Goal: Information Seeking & Learning: Learn about a topic

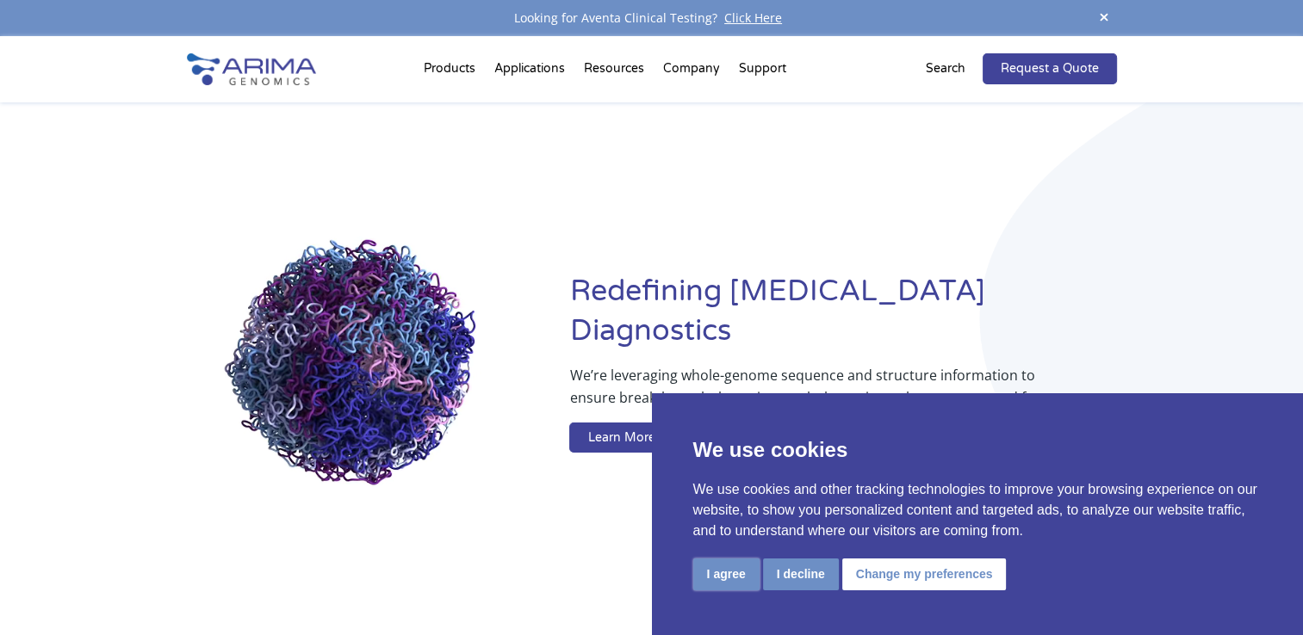
click at [727, 581] on button "I agree" at bounding box center [726, 575] width 66 height 32
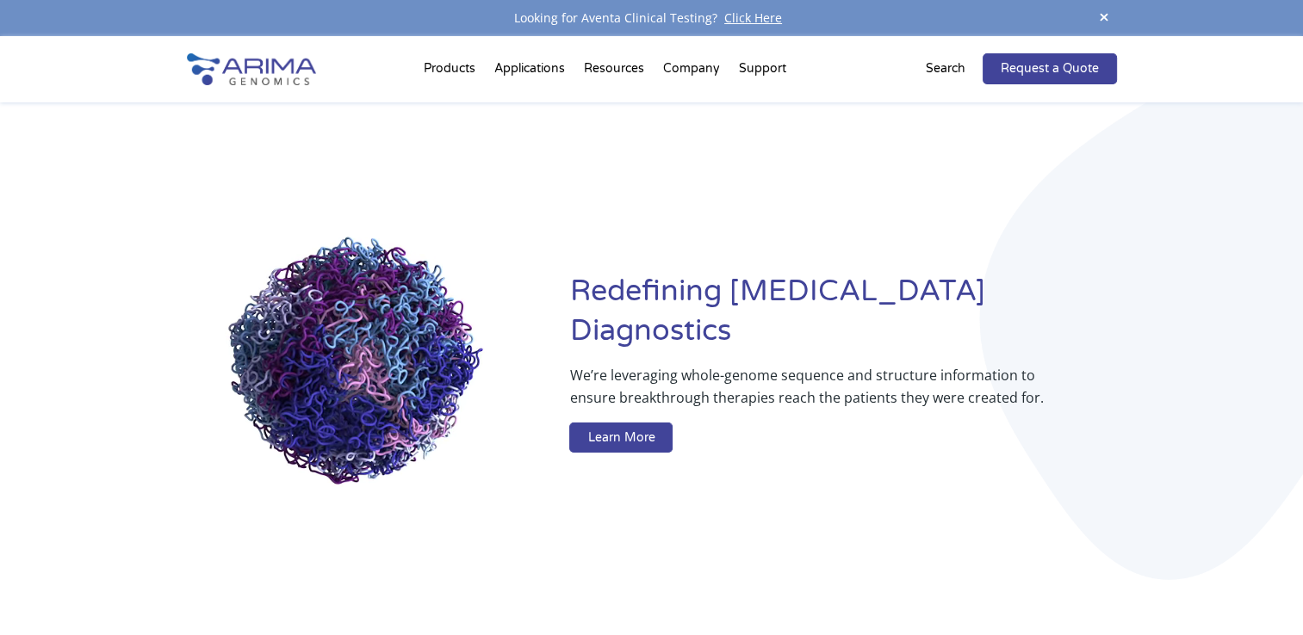
scroll to position [16, 0]
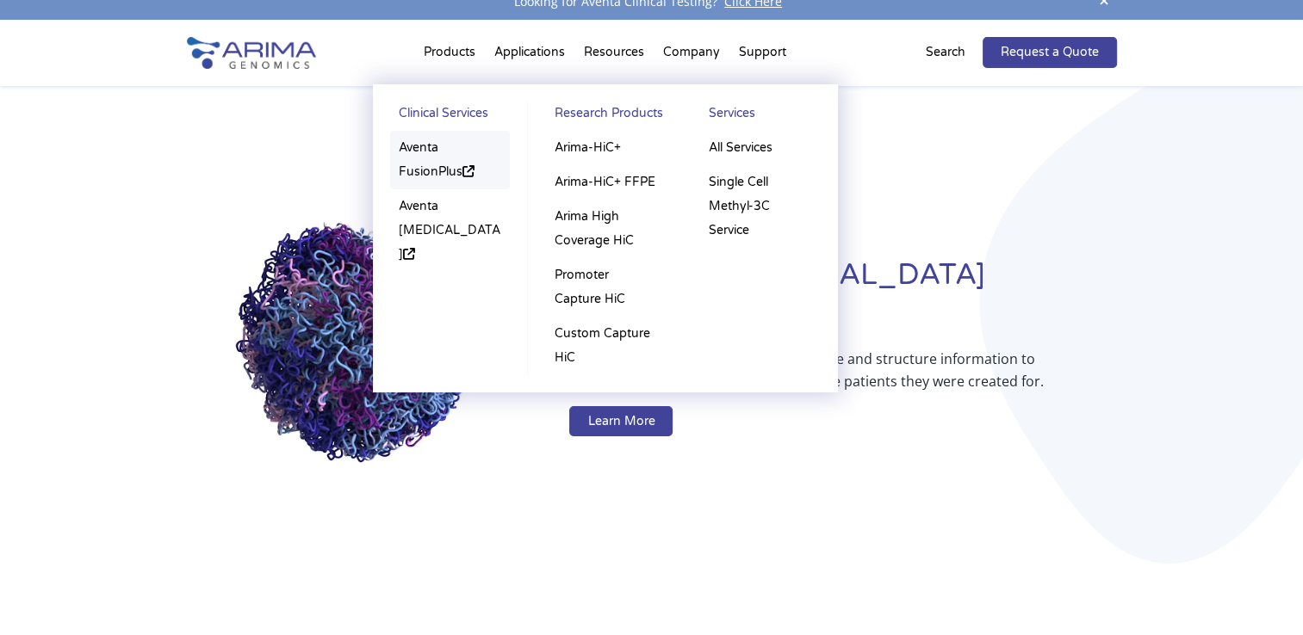
click at [408, 157] on link "Aventa FusionPlus" at bounding box center [450, 160] width 121 height 59
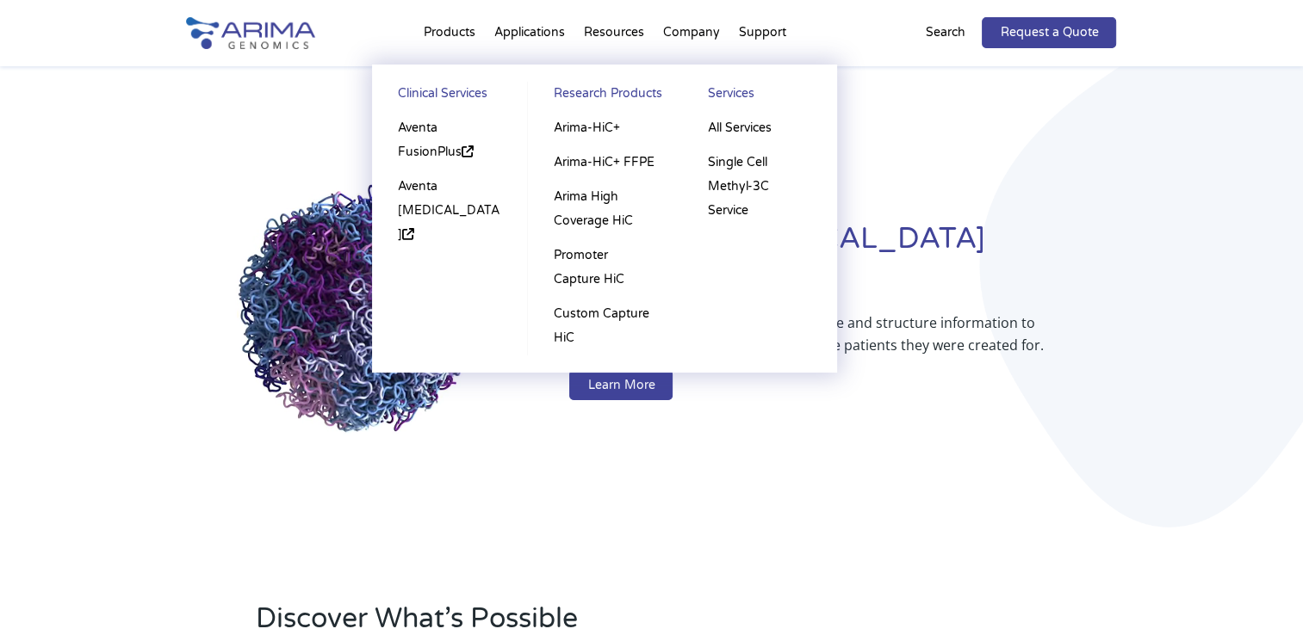
click at [452, 22] on li "Products Clinical Services Aventa FusionPlus Aventa Lymphoma Research Products …" at bounding box center [449, 36] width 71 height 59
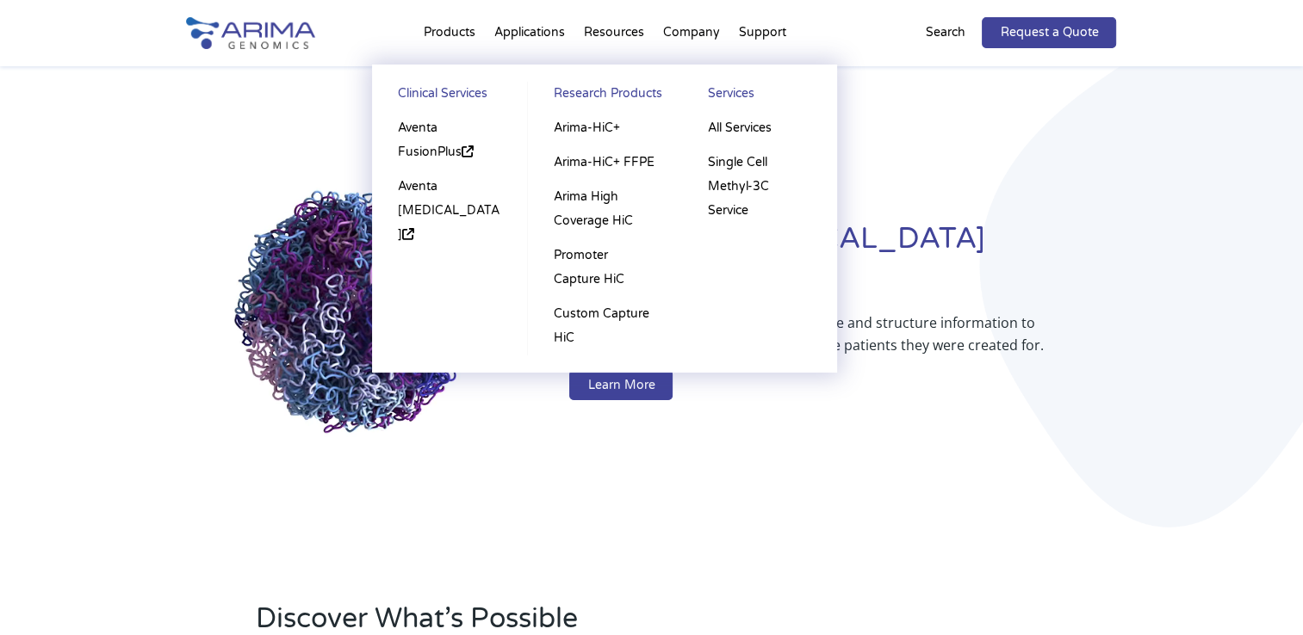
click at [452, 22] on li "Products Clinical Services Aventa FusionPlus Aventa Lymphoma Research Products …" at bounding box center [449, 36] width 71 height 59
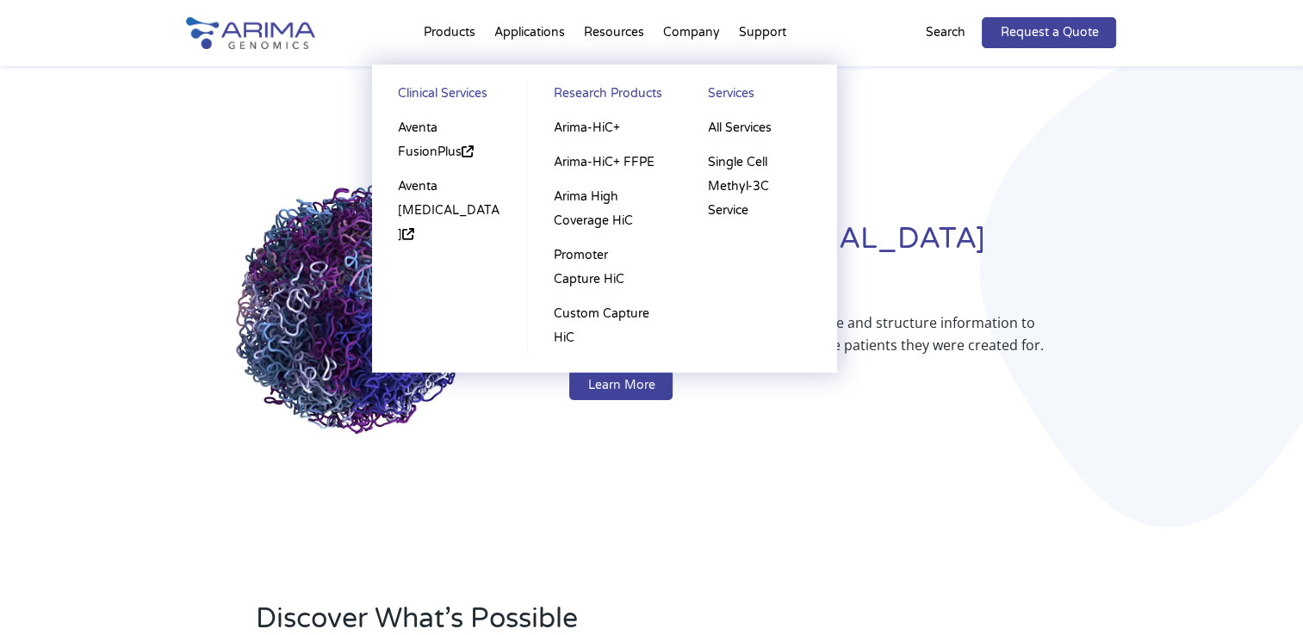
click at [451, 32] on li "Products Clinical Services Aventa FusionPlus Aventa Lymphoma Research Products …" at bounding box center [449, 36] width 71 height 59
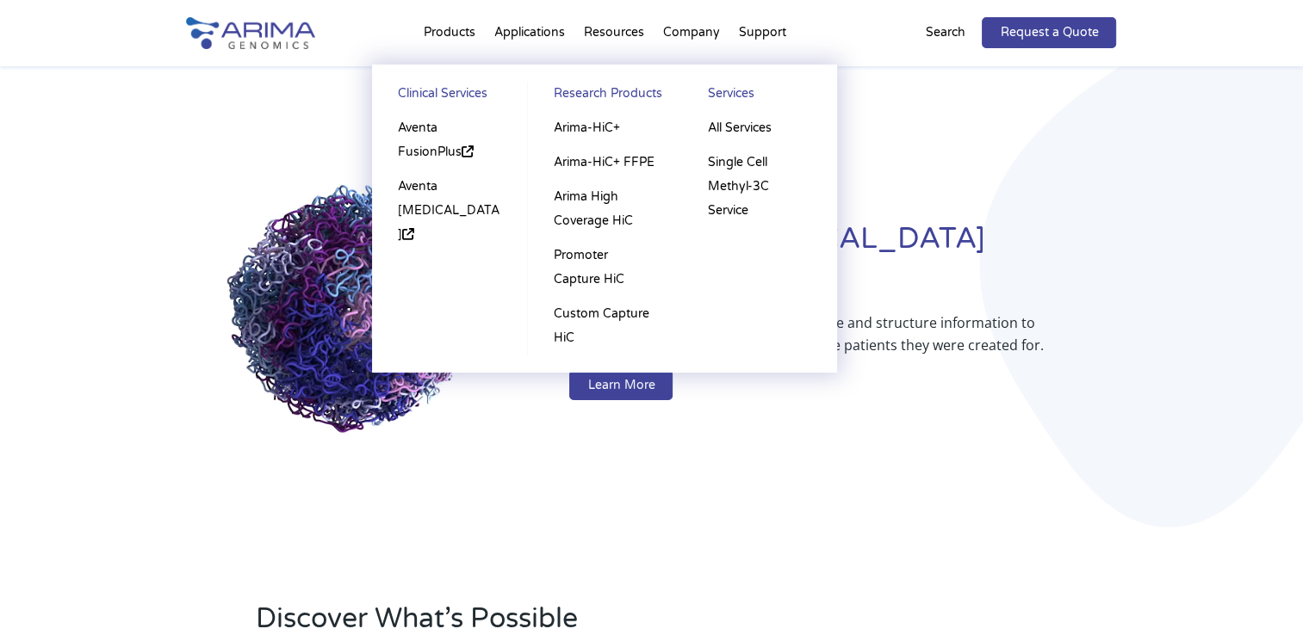
click at [451, 32] on li "Products Clinical Services Aventa FusionPlus Aventa Lymphoma Research Products …" at bounding box center [449, 36] width 71 height 59
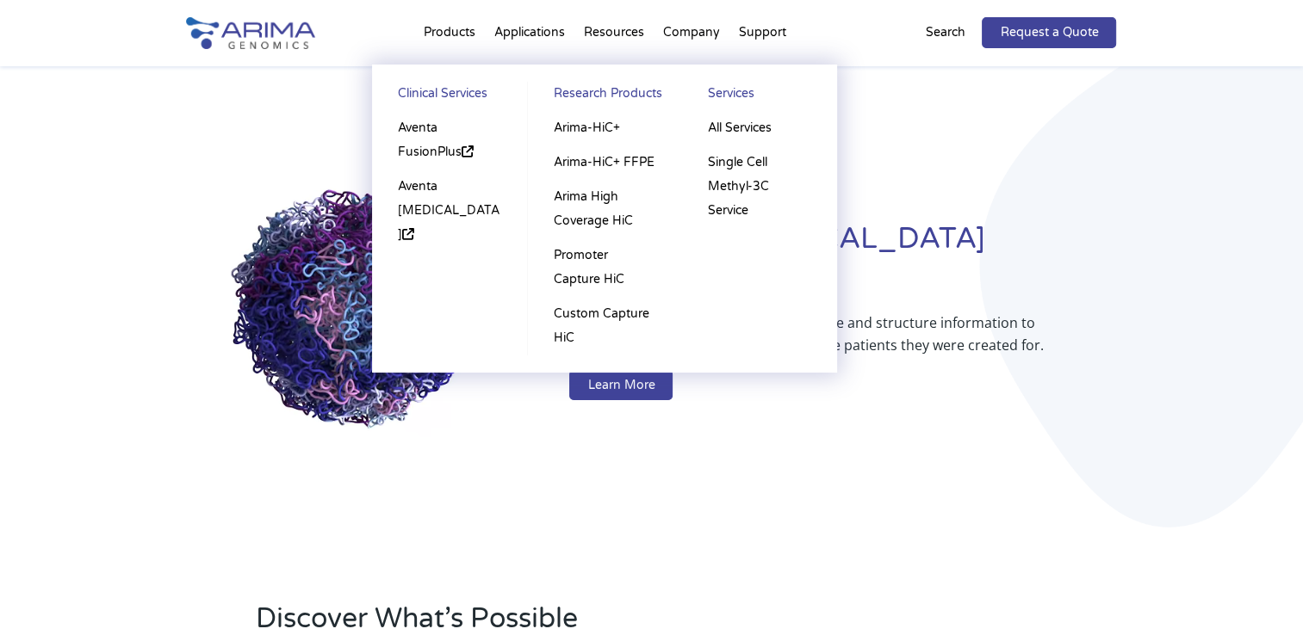
click at [451, 26] on li "Products Clinical Services Aventa FusionPlus Aventa Lymphoma Research Products …" at bounding box center [449, 36] width 71 height 59
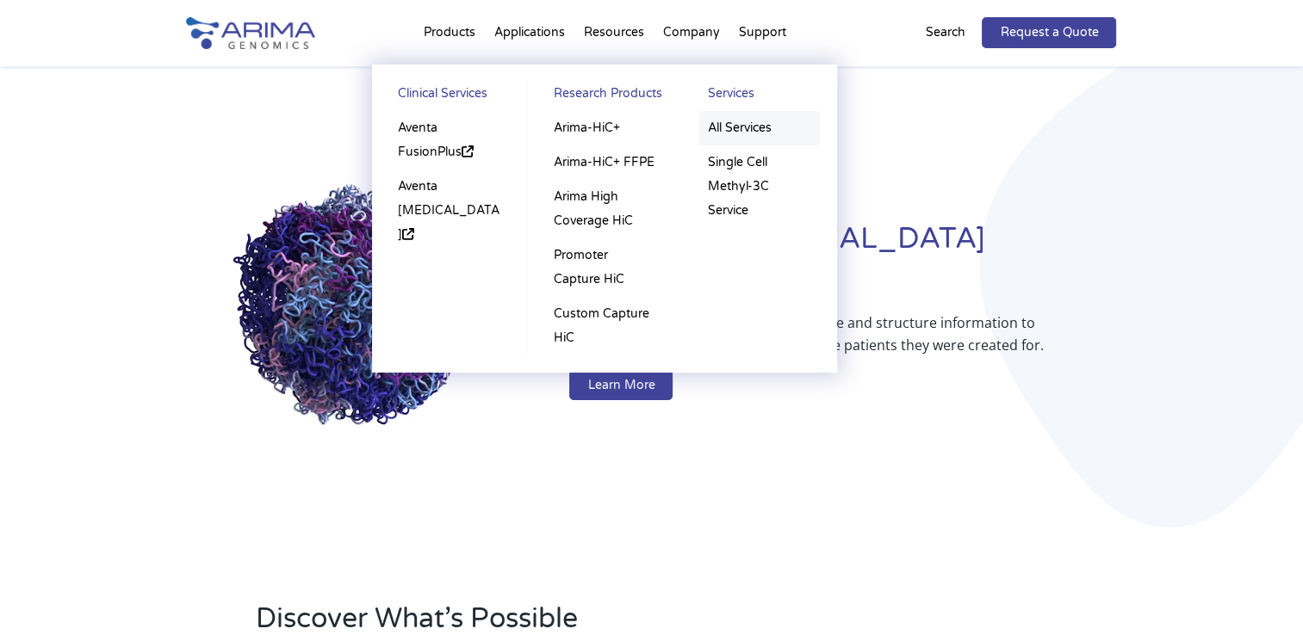
click at [739, 139] on link "All Services" at bounding box center [759, 128] width 121 height 34
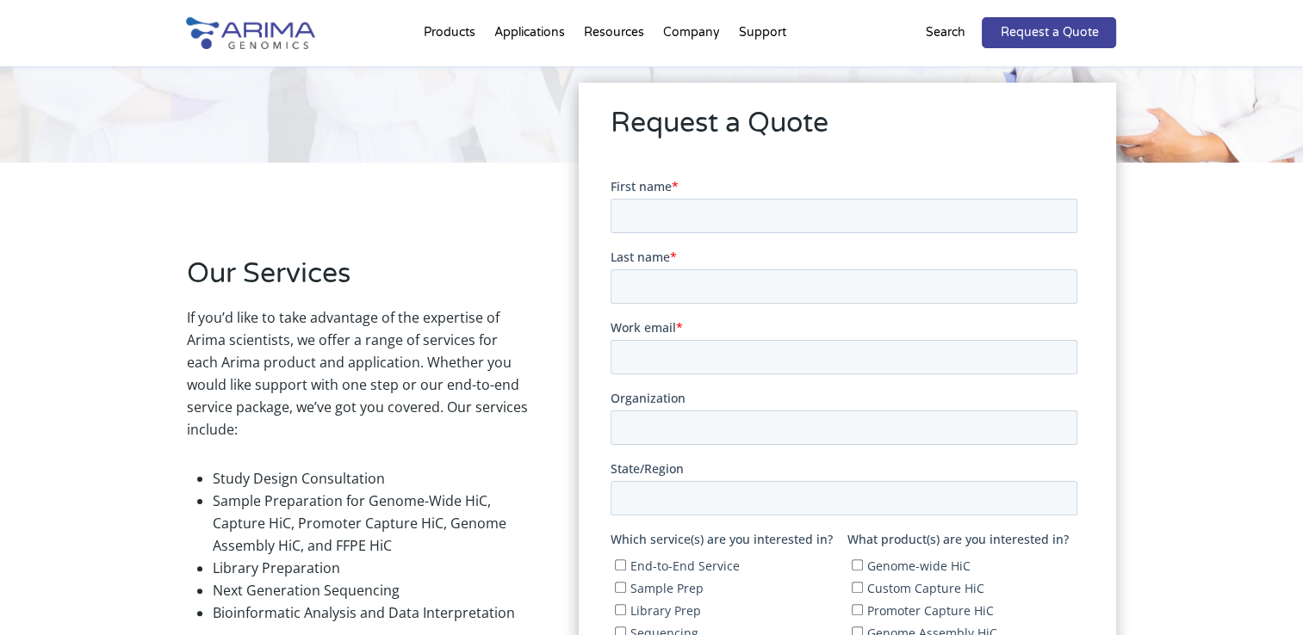
scroll to position [265, 0]
